Goal: Transaction & Acquisition: Book appointment/travel/reservation

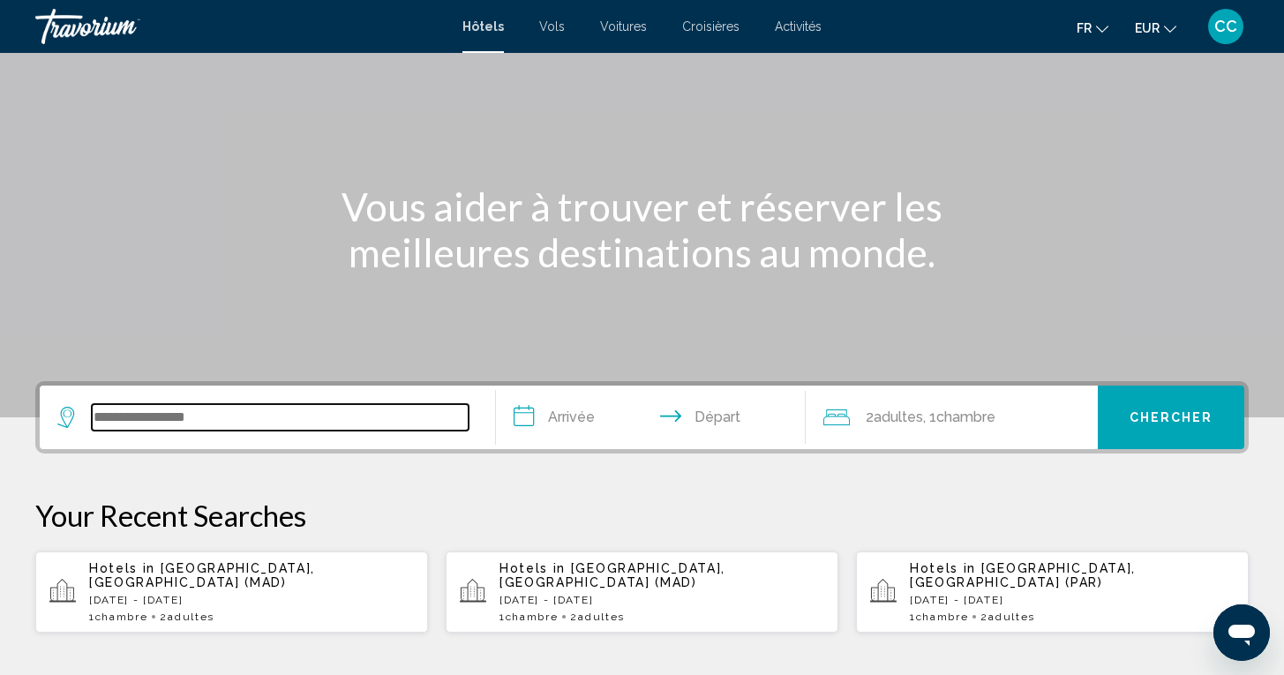
click at [251, 413] on input "Search widget" at bounding box center [280, 417] width 377 height 26
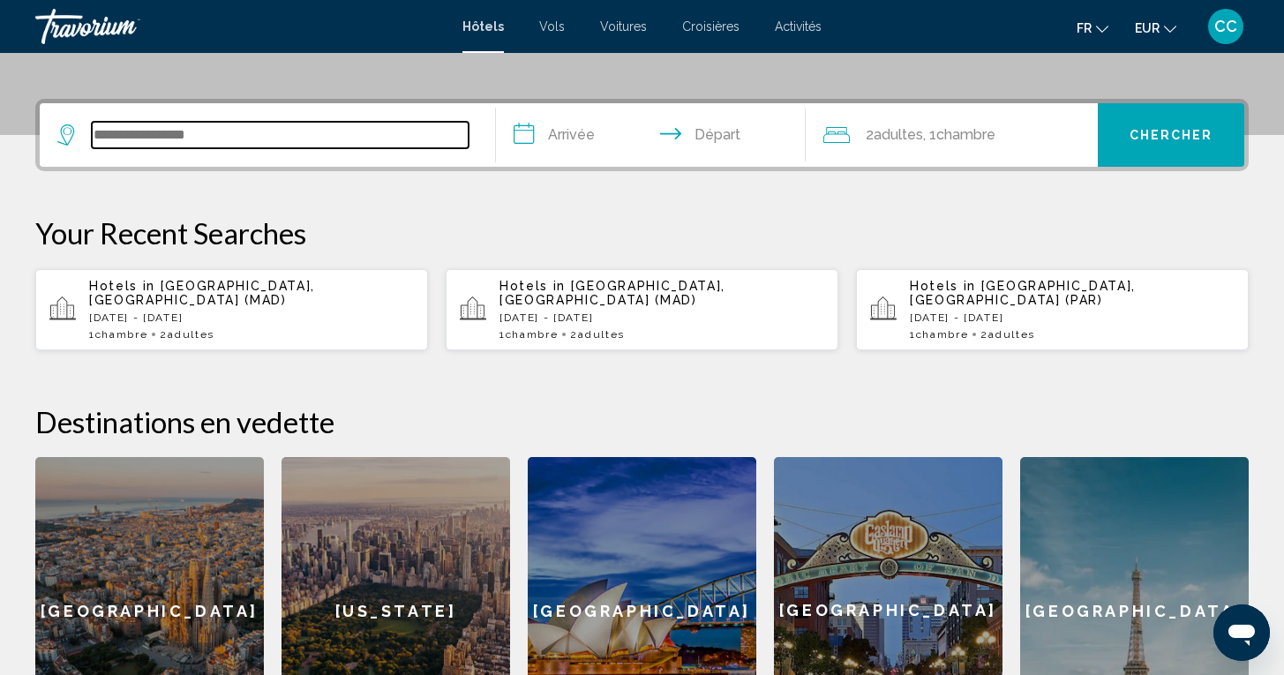
scroll to position [436, 0]
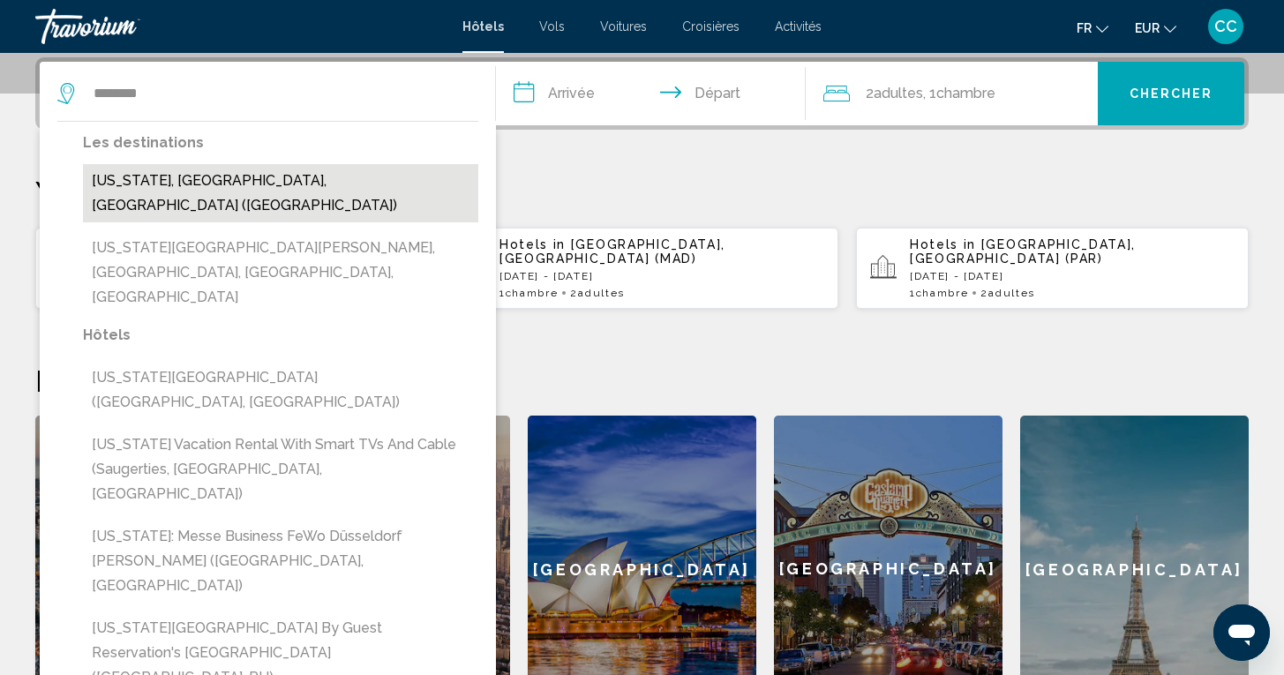
click at [278, 182] on button "[US_STATE], [GEOGRAPHIC_DATA], [GEOGRAPHIC_DATA] ([GEOGRAPHIC_DATA])" at bounding box center [280, 193] width 395 height 58
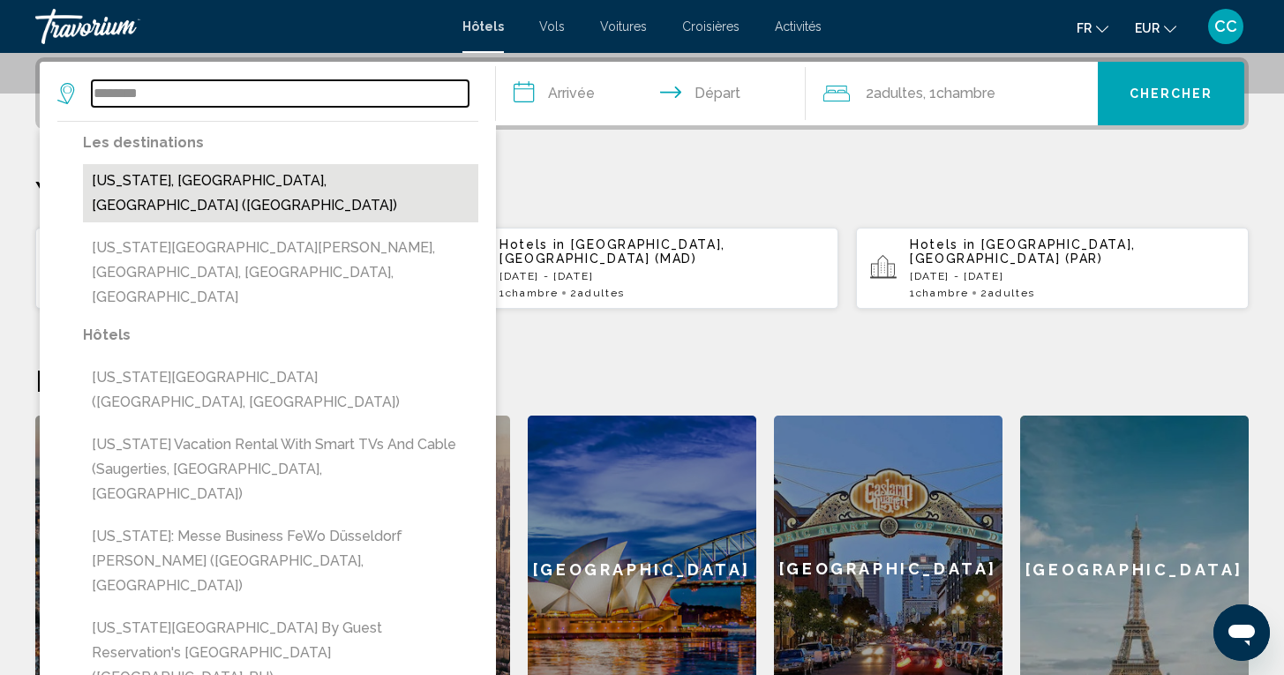
type input "**********"
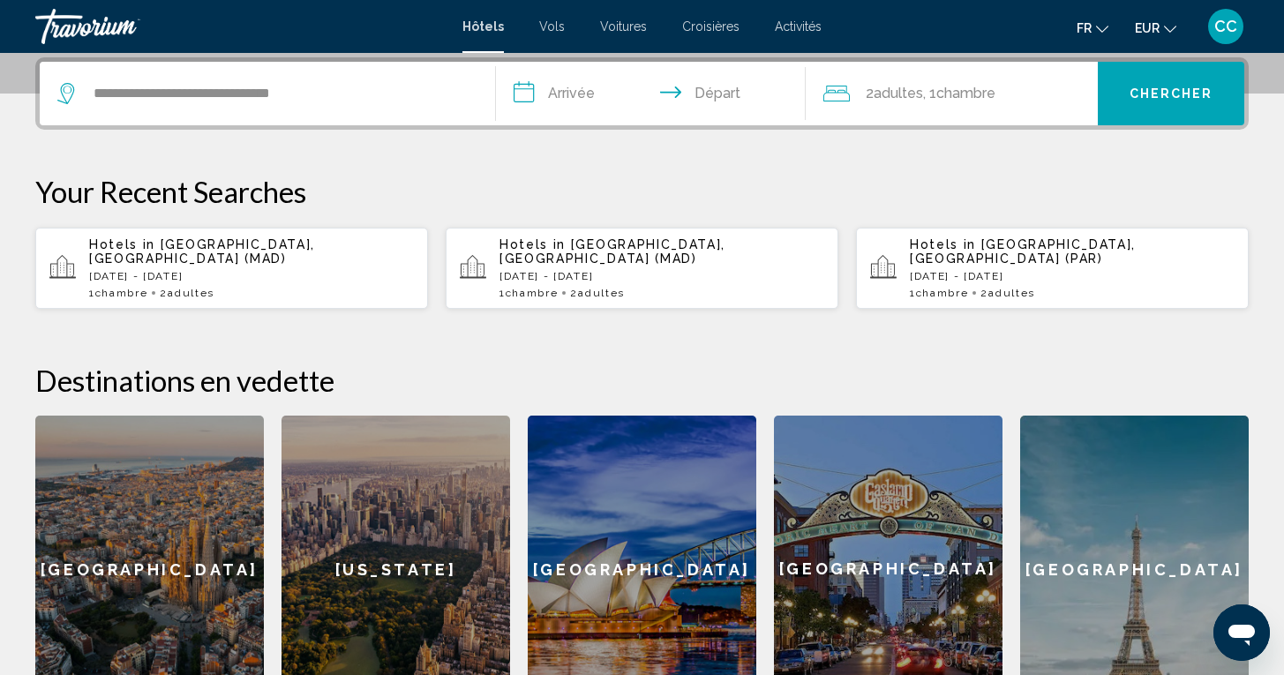
click at [597, 100] on input "**********" at bounding box center [654, 96] width 317 height 69
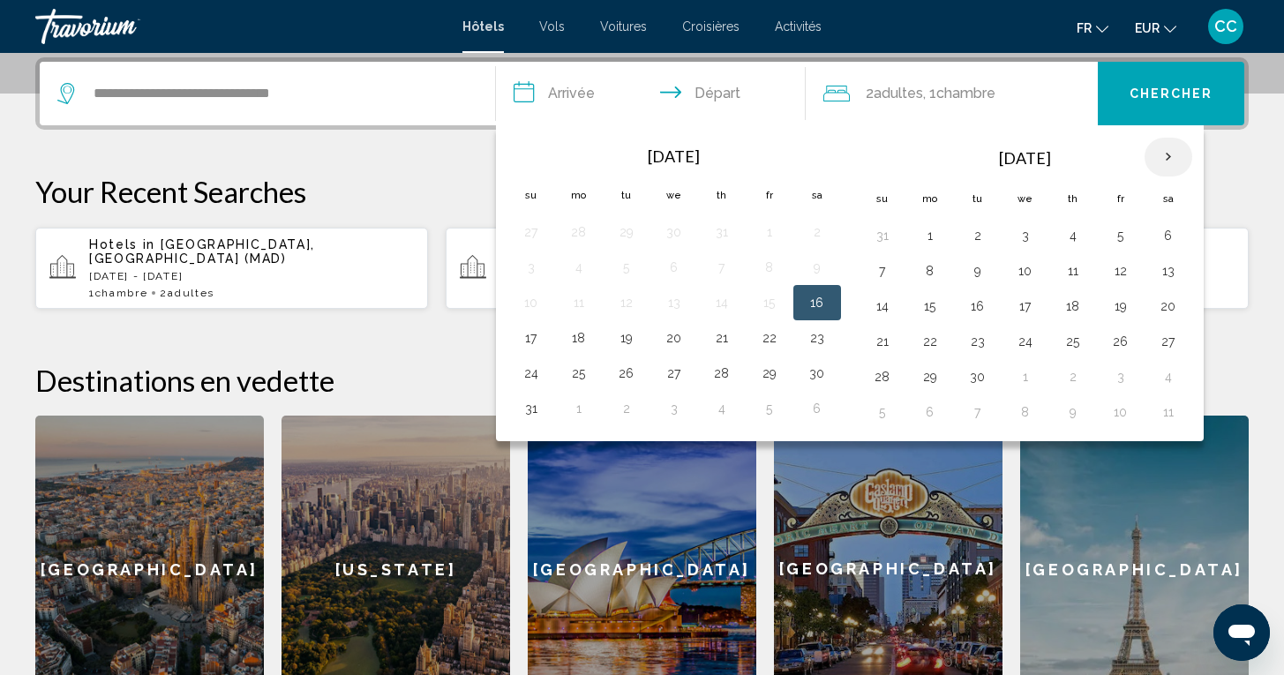
click at [1168, 161] on th "Next month" at bounding box center [1168, 157] width 48 height 39
click at [930, 379] on button "27" at bounding box center [930, 376] width 28 height 25
click at [1172, 157] on th "Next month" at bounding box center [1168, 157] width 48 height 39
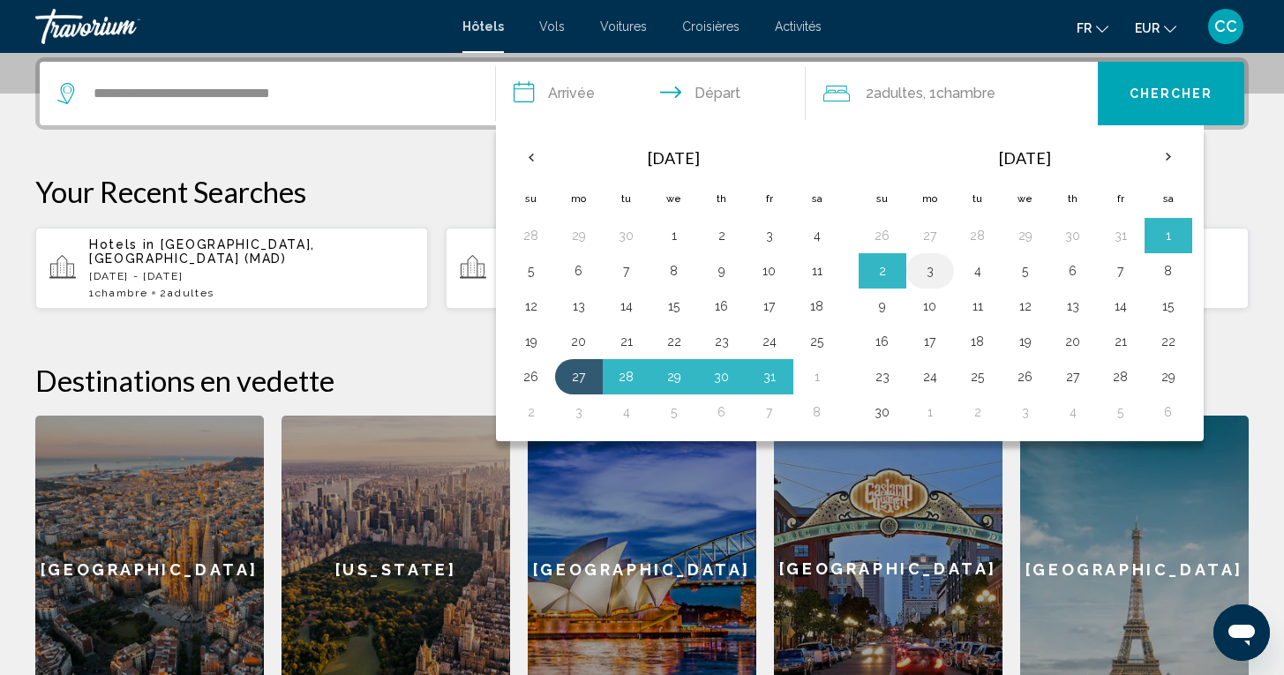
click at [924, 272] on button "3" at bounding box center [930, 270] width 28 height 25
type input "**********"
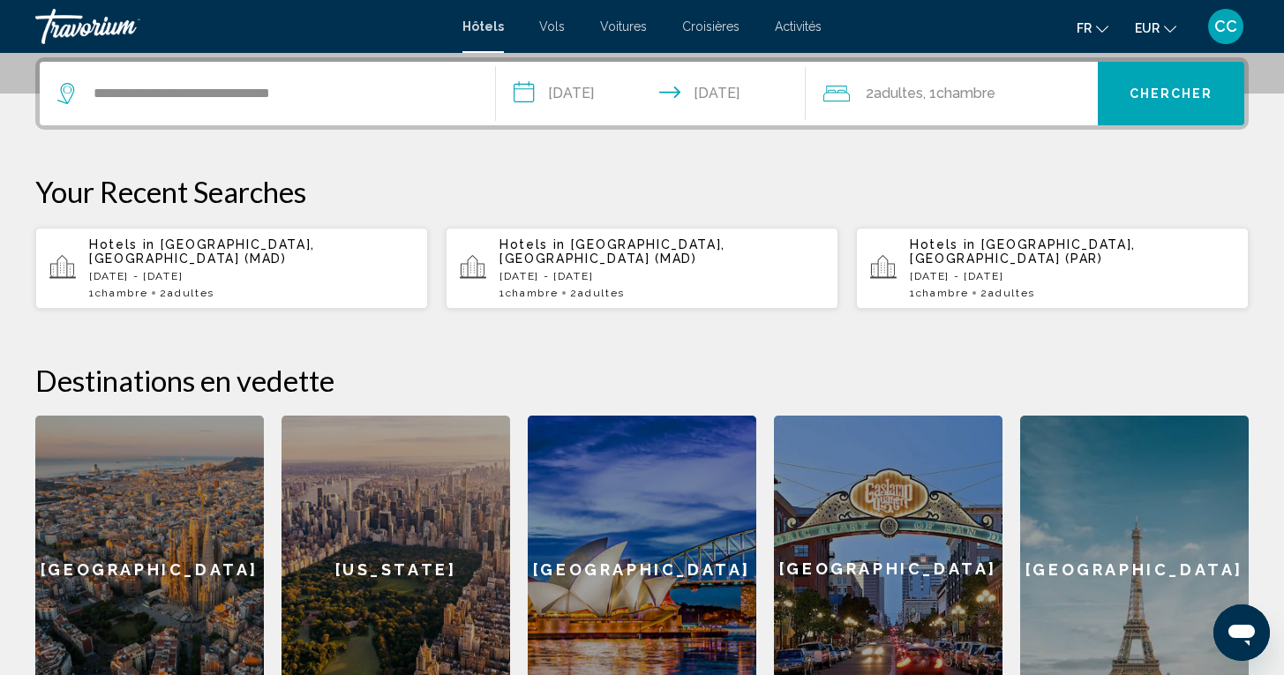
click at [970, 87] on span "Chambre" at bounding box center [965, 93] width 59 height 17
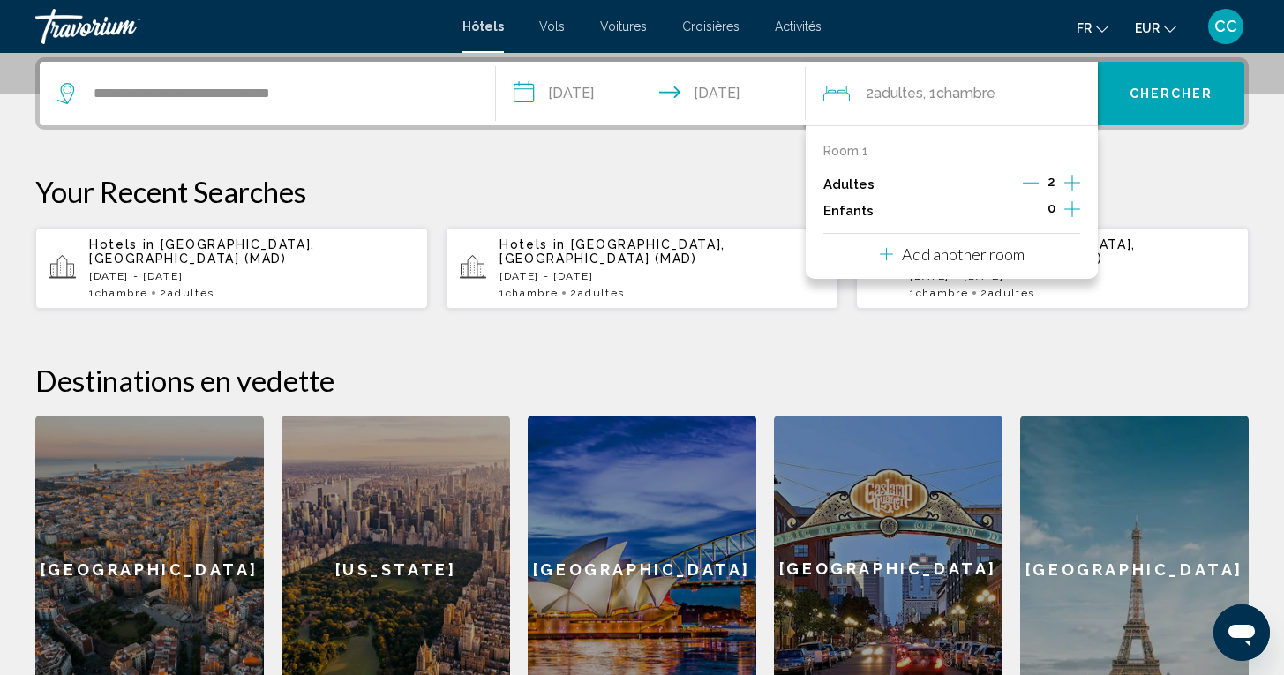
click at [1026, 180] on icon "Decrement adults" at bounding box center [1031, 183] width 16 height 16
click at [1164, 159] on div "**********" at bounding box center [642, 389] width 1284 height 665
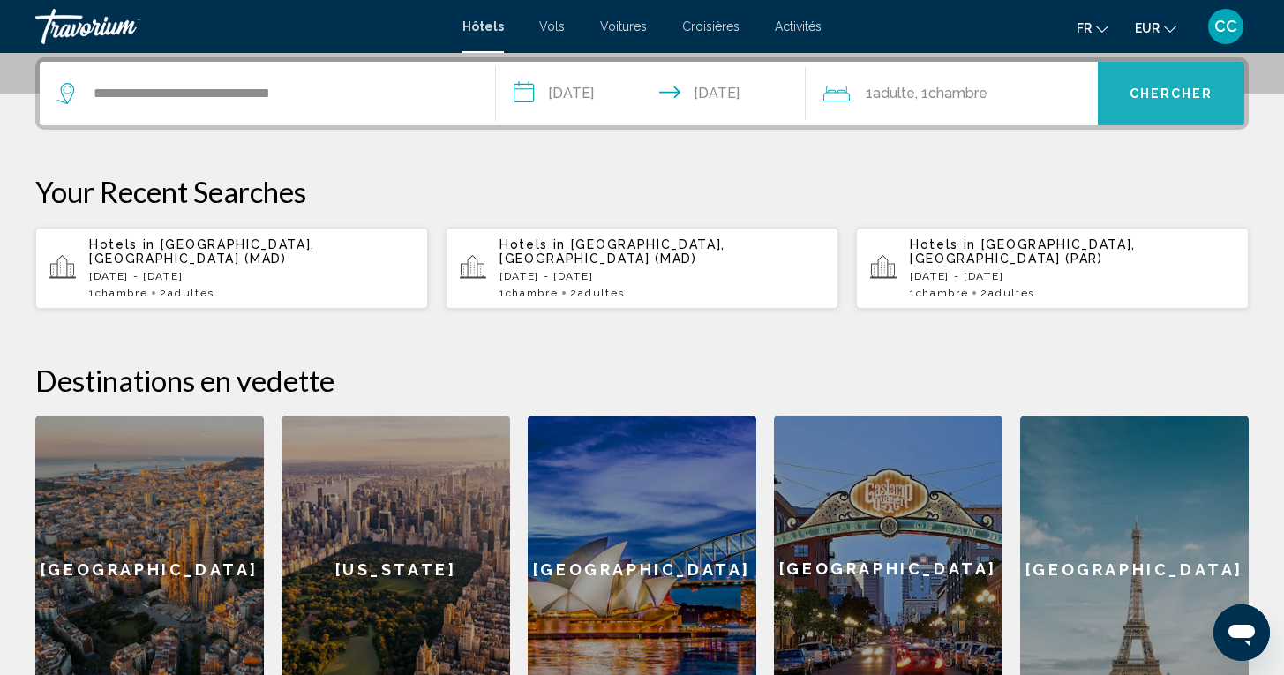
click at [1165, 88] on span "Chercher" at bounding box center [1171, 94] width 84 height 14
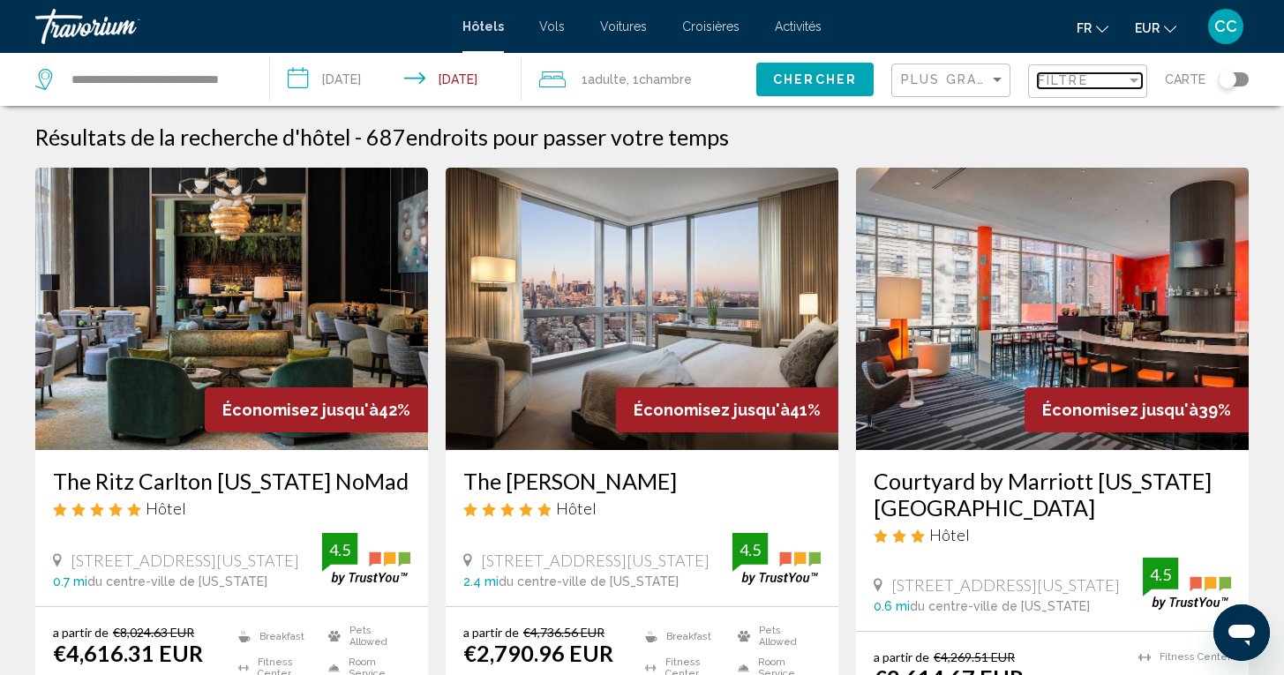
click at [1084, 86] on span "Filtre" at bounding box center [1063, 80] width 50 height 14
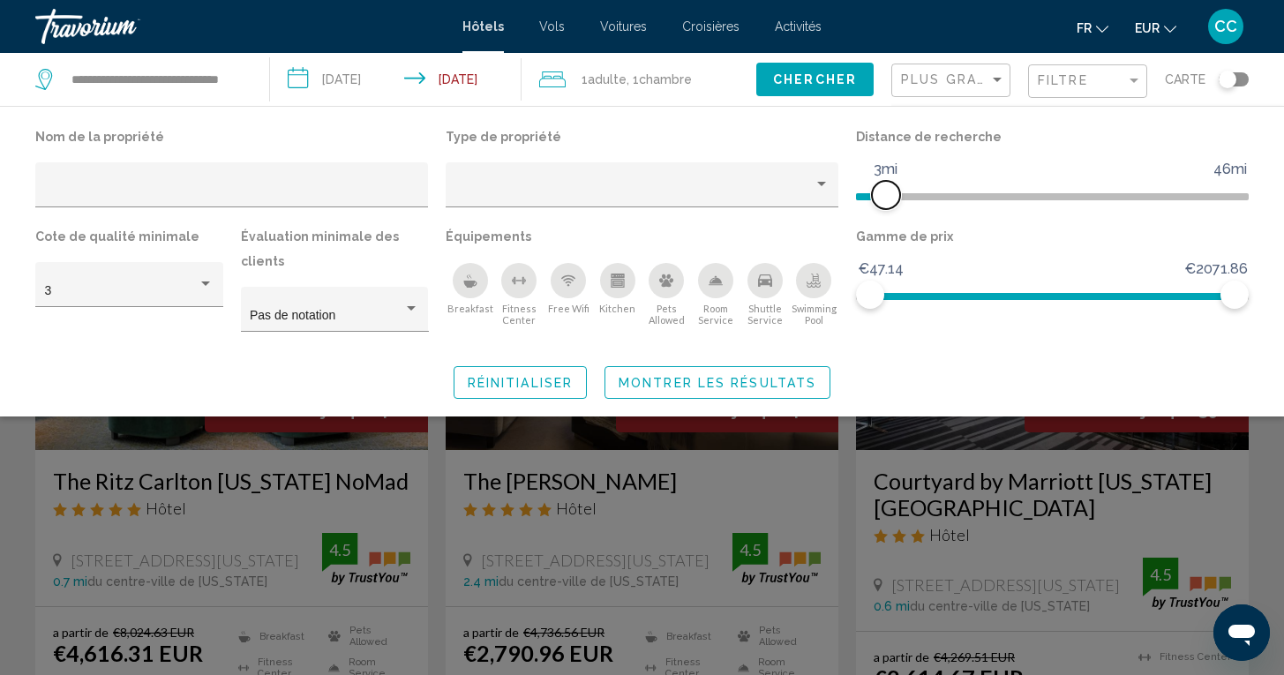
drag, startPoint x: 1100, startPoint y: 192, endPoint x: 886, endPoint y: 208, distance: 215.0
click at [886, 208] on span "Hotel Filters" at bounding box center [886, 195] width 28 height 28
click at [783, 383] on span "Montrer les résultats" at bounding box center [717, 383] width 198 height 14
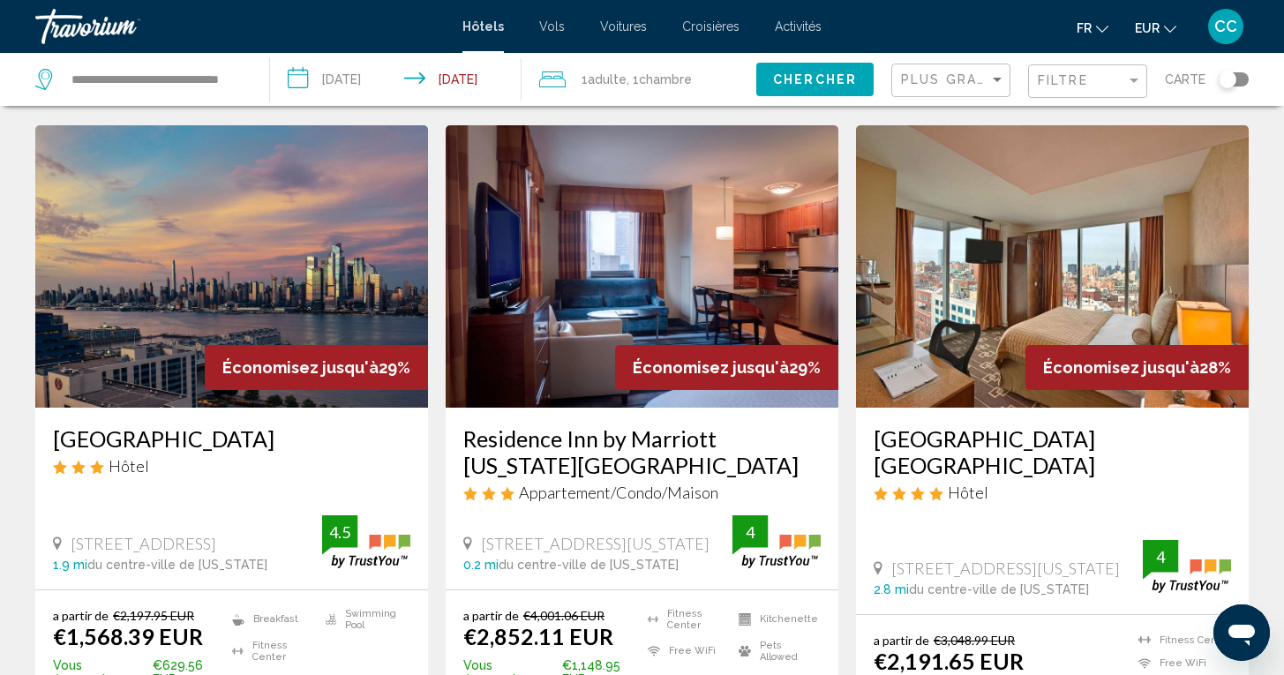
scroll to position [2092, 0]
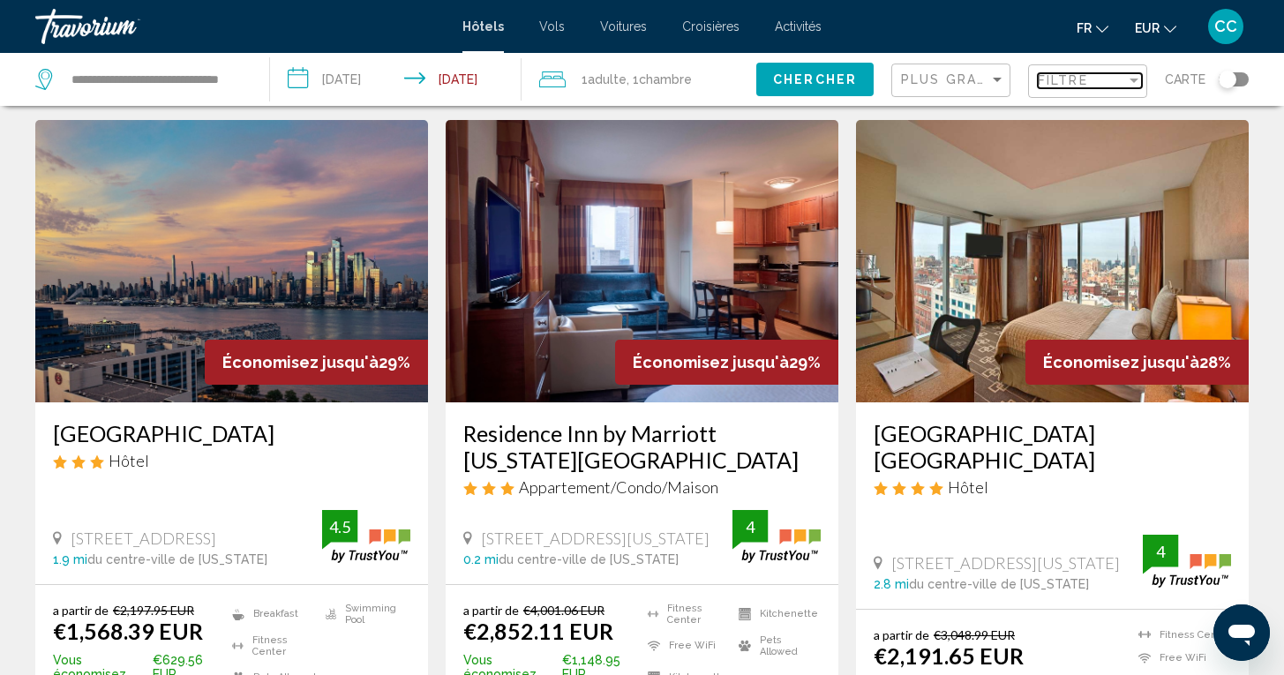
click at [1107, 82] on div "Filtre" at bounding box center [1082, 80] width 88 height 14
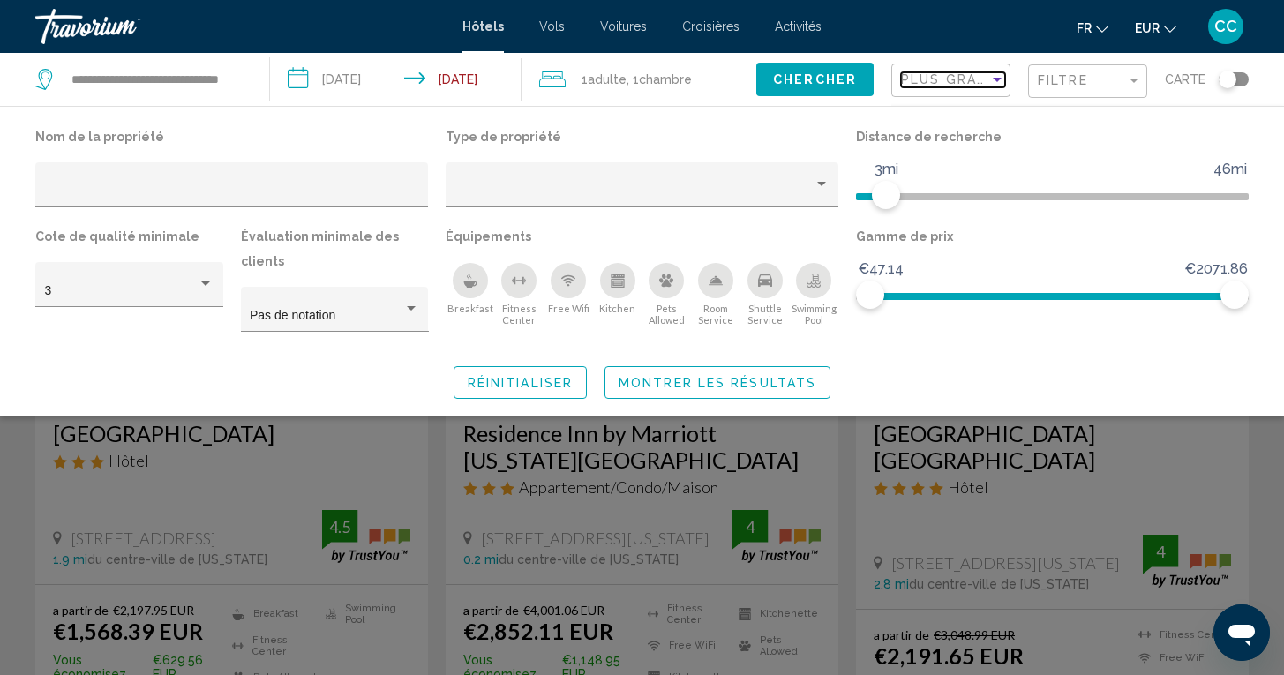
click at [985, 77] on div "Plus grandes économies" at bounding box center [945, 79] width 88 height 14
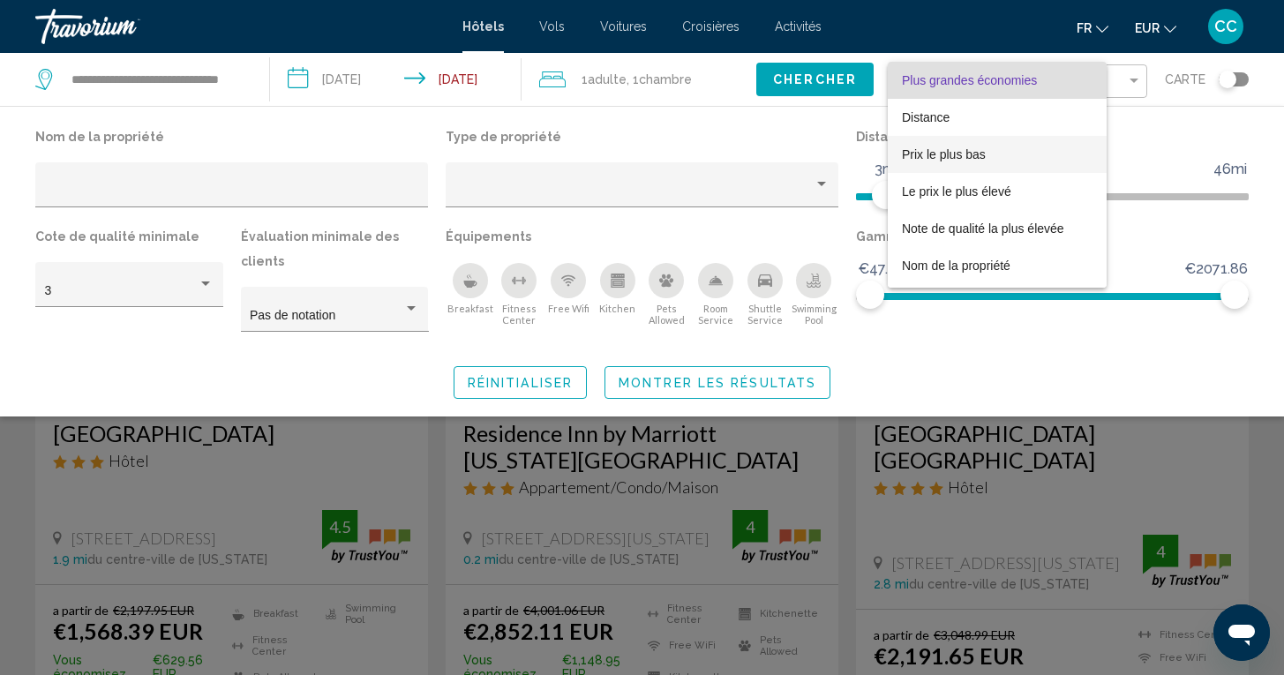
click at [941, 149] on span "Prix le plus bas" at bounding box center [944, 154] width 84 height 14
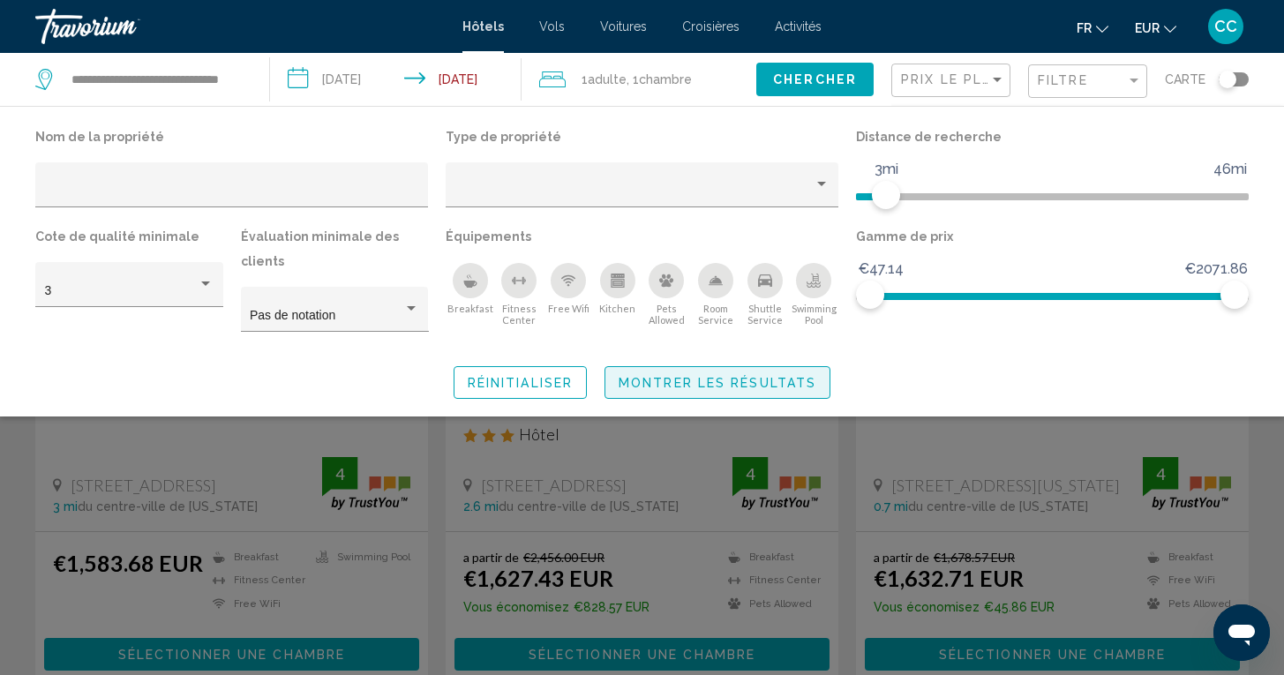
click at [787, 389] on span "Montrer les résultats" at bounding box center [717, 383] width 198 height 14
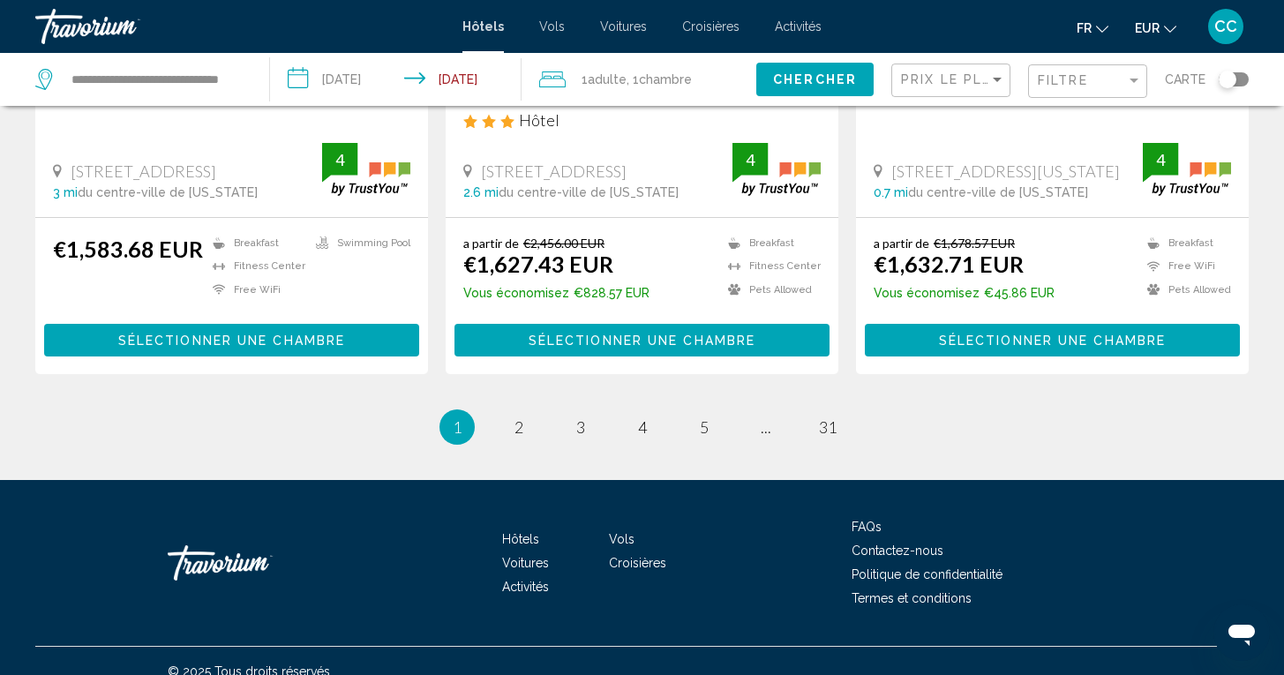
scroll to position [2405, 0]
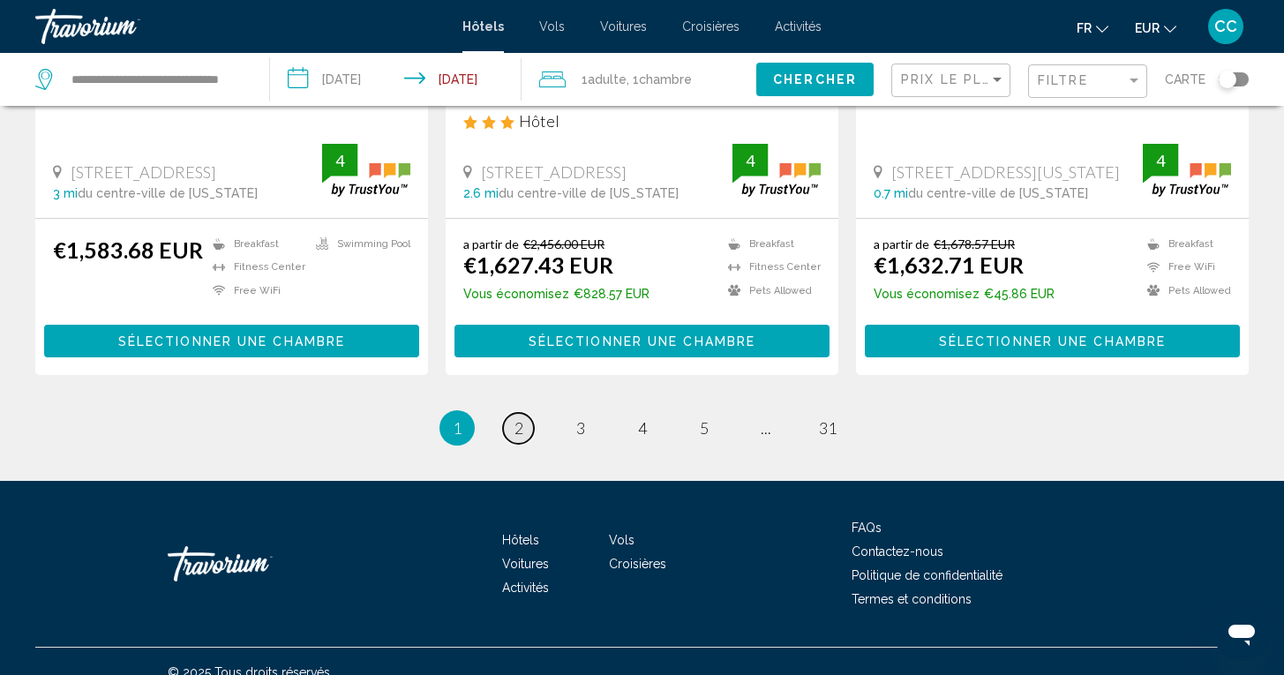
click at [510, 414] on link "page 2" at bounding box center [518, 428] width 31 height 31
